Goal: Check status: Check status

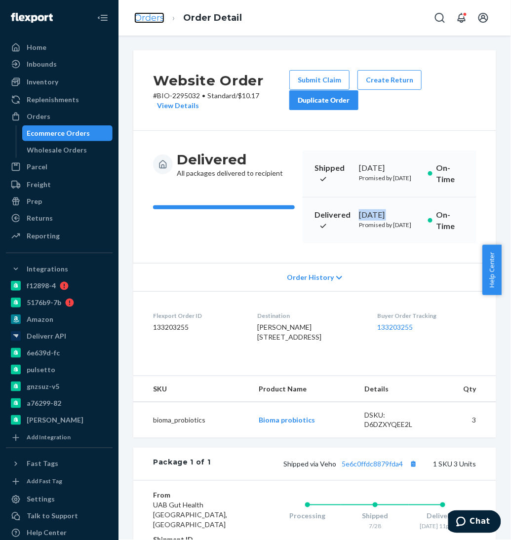
click at [152, 16] on link "Orders" at bounding box center [149, 17] width 30 height 11
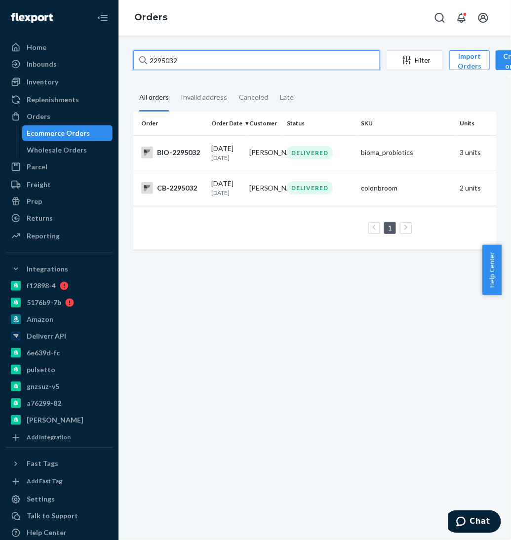
click at [193, 54] on input "2295032" at bounding box center [256, 60] width 247 height 20
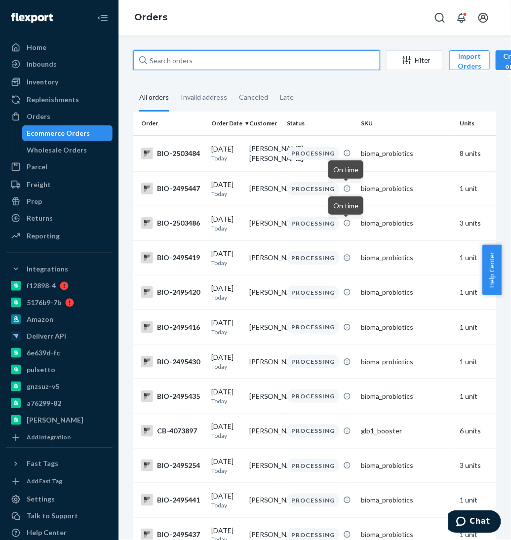
click at [200, 60] on input "text" at bounding box center [256, 60] width 247 height 20
paste input "[PERSON_NAME][EMAIL_ADDRESS][DOMAIN_NAME]"
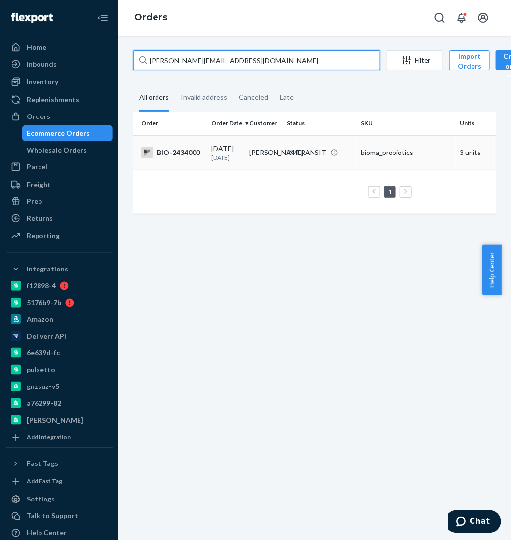
type input "[PERSON_NAME][EMAIL_ADDRESS][DOMAIN_NAME]"
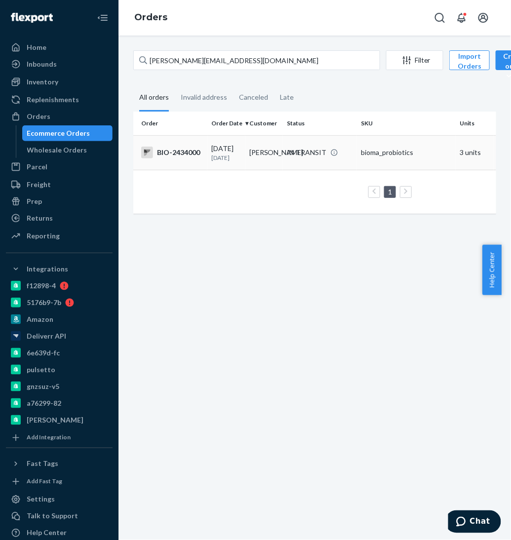
click at [187, 148] on div "BIO-2434000" at bounding box center [172, 153] width 62 height 12
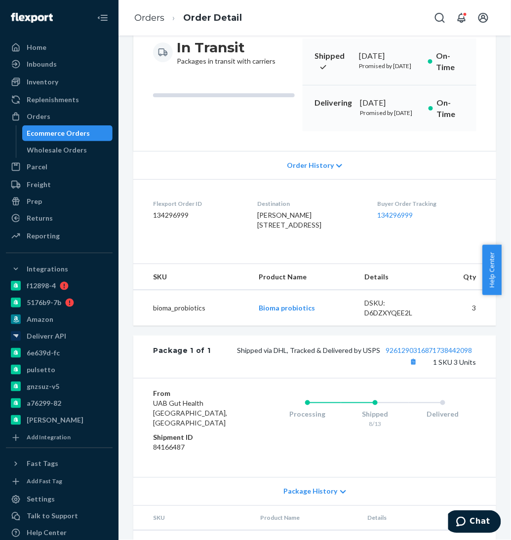
scroll to position [103, 0]
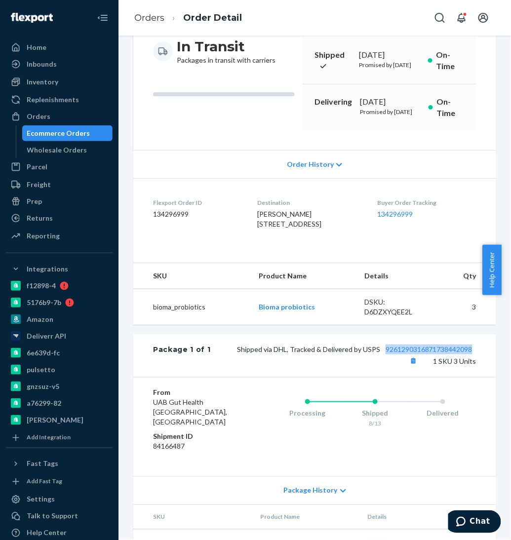
drag, startPoint x: 370, startPoint y: 377, endPoint x: 478, endPoint y: 377, distance: 108.0
click at [478, 377] on div "Package 1 of 1 Shipped via DHL, Tracked & Delivered by USPS 9261290316871738442…" at bounding box center [314, 355] width 363 height 42
copy link "9261290316871738442098"
click at [384, 367] on div "Shipped via DHL, Tracked & Delivered by USPS 9261290316871738442098 1 SKU 3 Uni…" at bounding box center [343, 355] width 265 height 23
drag, startPoint x: 473, startPoint y: 373, endPoint x: 371, endPoint y: 382, distance: 102.0
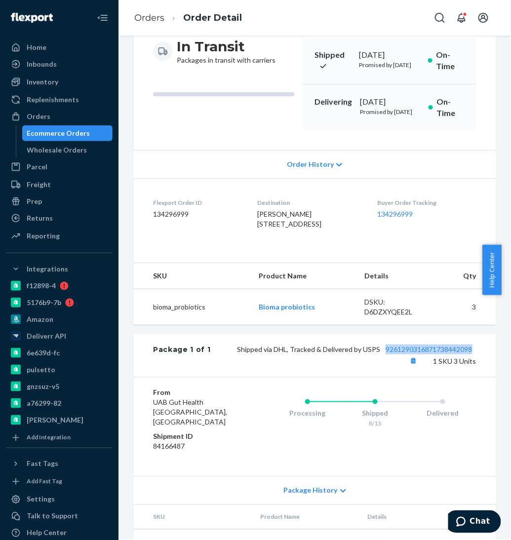
click at [371, 377] on div "Package 1 of 1 Shipped via DHL, Tracked & Delivered by USPS 9261290316871738442…" at bounding box center [314, 355] width 363 height 42
copy link "9261290316871738442098"
